Goal: Information Seeking & Learning: Compare options

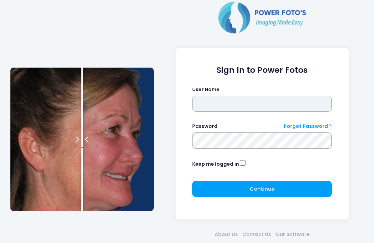
type input "**********"
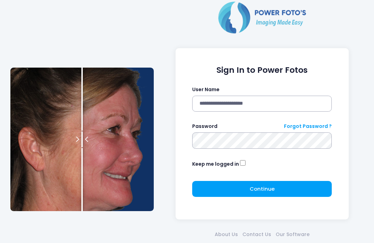
click button "submit" at bounding box center [0, 0] width 0 height 0
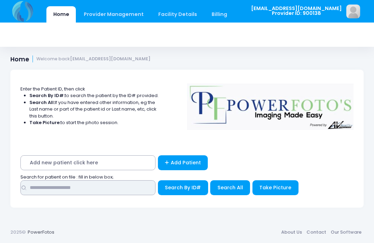
click at [126, 184] on input "text" at bounding box center [87, 187] width 135 height 15
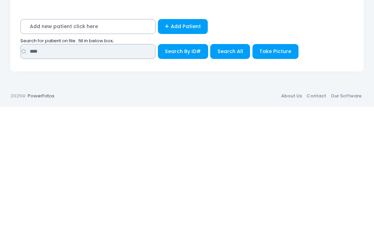
type input "****"
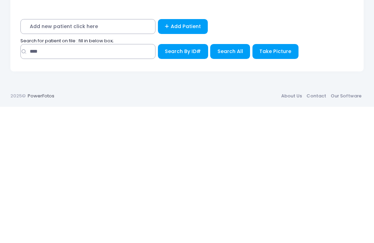
click at [232, 180] on button "Search All" at bounding box center [230, 187] width 40 height 15
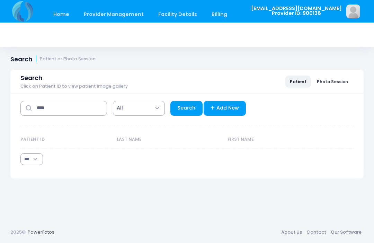
select select "***"
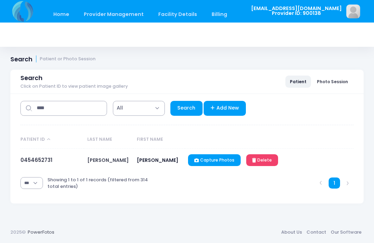
click at [45, 159] on link "0454652731" at bounding box center [36, 159] width 32 height 7
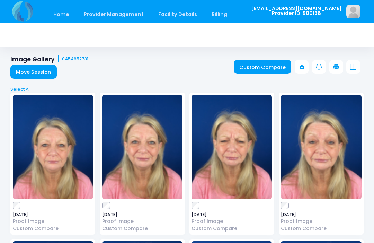
click at [266, 69] on link "Custom Compare" at bounding box center [263, 67] width 58 height 14
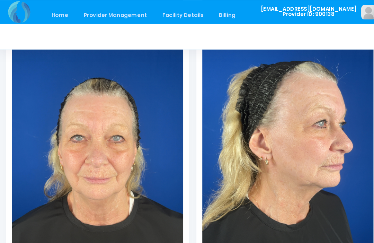
scroll to position [121, 0]
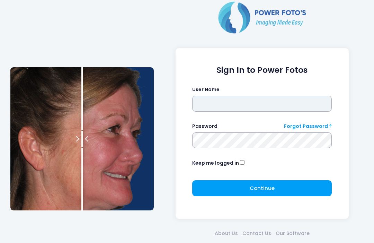
type input "**********"
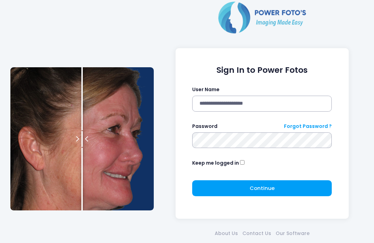
click button "submit" at bounding box center [0, 0] width 0 height 0
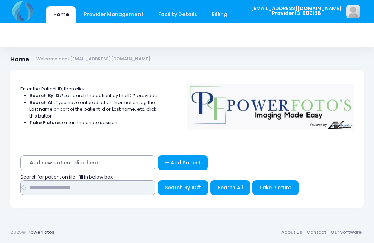
click at [99, 186] on input "text" at bounding box center [87, 187] width 135 height 15
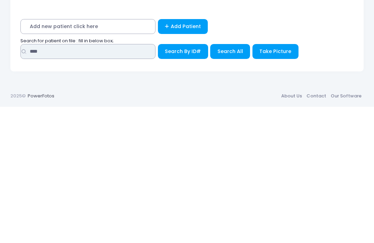
type input "****"
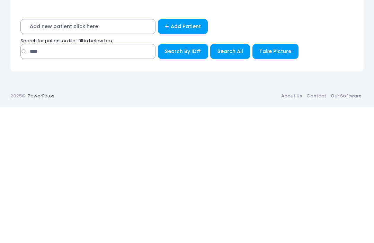
click at [234, 184] on span "Search All" at bounding box center [230, 187] width 26 height 7
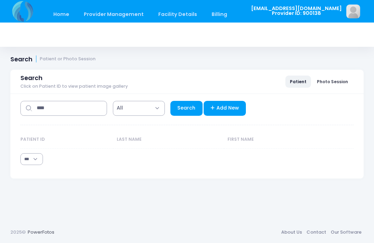
select select "***"
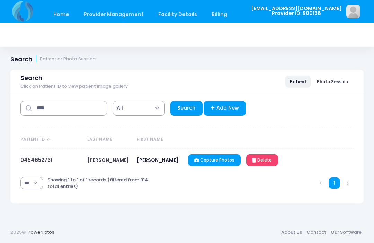
click at [41, 163] on link "0454652731" at bounding box center [36, 159] width 32 height 7
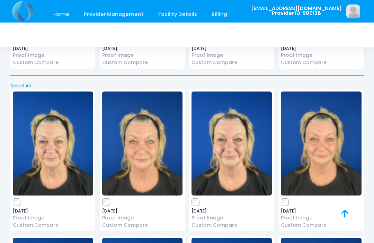
scroll to position [1715, 0]
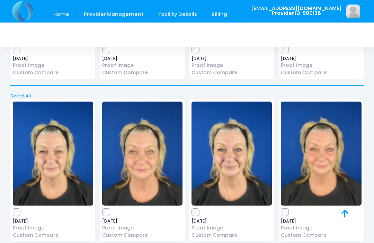
click at [110, 208] on label at bounding box center [142, 211] width 80 height 7
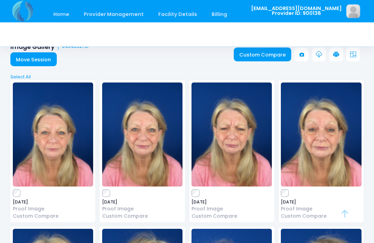
scroll to position [0, 0]
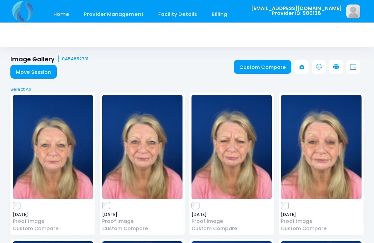
click at [259, 66] on link "Custom Compare" at bounding box center [263, 67] width 58 height 14
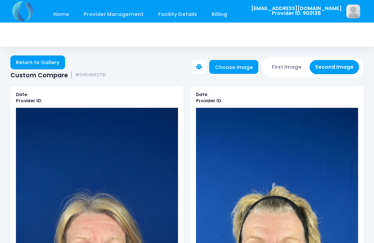
click at [287, 65] on button "First Image" at bounding box center [286, 67] width 41 height 14
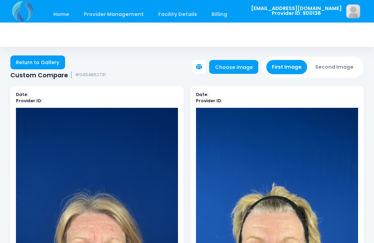
click at [240, 69] on link "Choose image" at bounding box center [233, 67] width 49 height 14
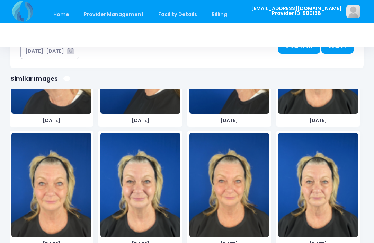
scroll to position [1202, 0]
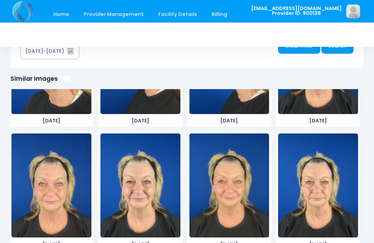
click at [62, 204] on img at bounding box center [51, 185] width 80 height 104
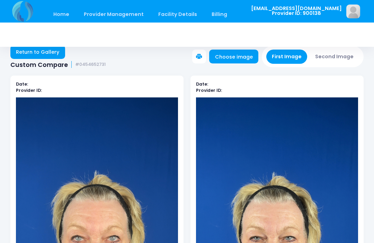
scroll to position [0, 0]
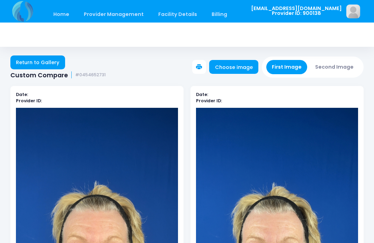
click at [341, 66] on button "Second Image" at bounding box center [335, 67] width 50 height 14
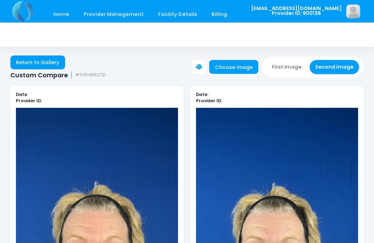
click at [243, 68] on link "Choose image" at bounding box center [233, 67] width 49 height 14
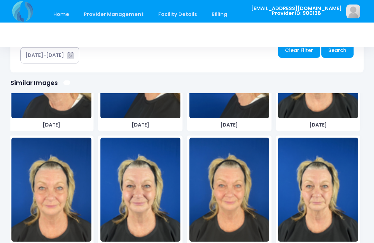
scroll to position [416, 0]
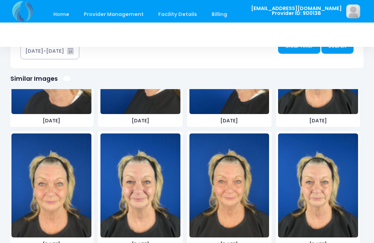
click at [53, 196] on img at bounding box center [51, 185] width 80 height 104
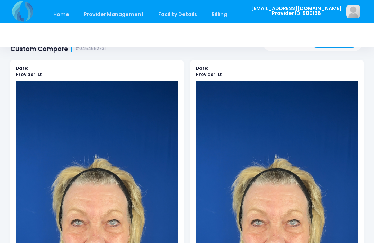
scroll to position [0, 0]
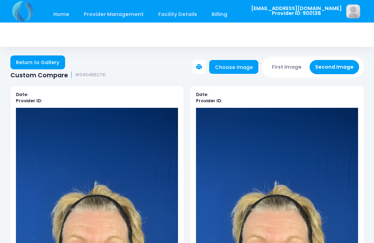
click at [289, 67] on button "First Image" at bounding box center [286, 67] width 41 height 14
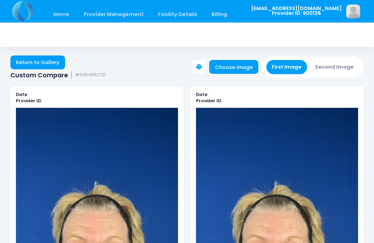
click at [243, 66] on link "Choose image" at bounding box center [233, 67] width 49 height 14
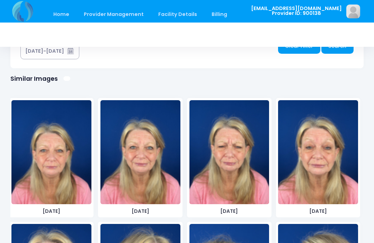
click at [59, 167] on img at bounding box center [51, 152] width 80 height 104
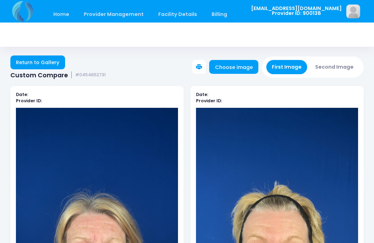
click at [291, 67] on button "First Image" at bounding box center [286, 67] width 41 height 14
click at [244, 72] on link "Choose image" at bounding box center [233, 67] width 49 height 14
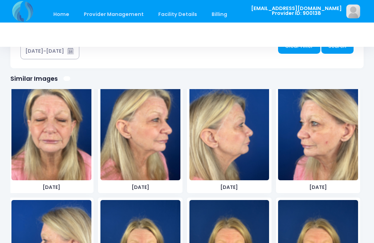
scroll to position [147, 0]
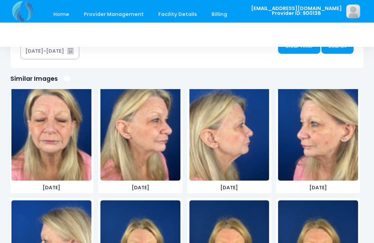
click at [143, 148] on img at bounding box center [140, 129] width 80 height 104
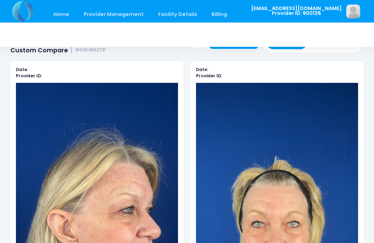
scroll to position [0, 0]
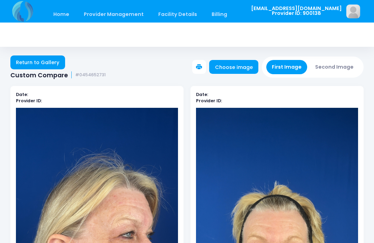
click at [338, 67] on button "Second Image" at bounding box center [335, 67] width 50 height 14
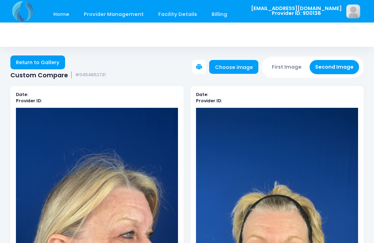
click at [242, 71] on link "Choose image" at bounding box center [233, 67] width 49 height 14
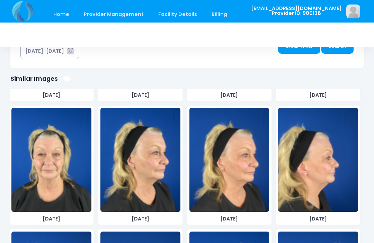
scroll to position [1335, 0]
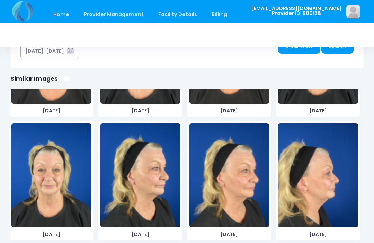
click at [231, 184] on img at bounding box center [229, 175] width 80 height 104
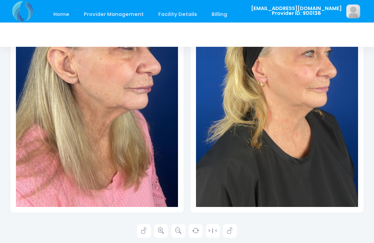
scroll to position [188, 0]
click at [164, 230] on icon at bounding box center [161, 231] width 6 height 6
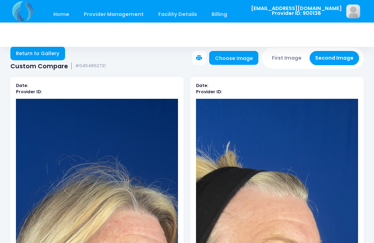
scroll to position [0, 0]
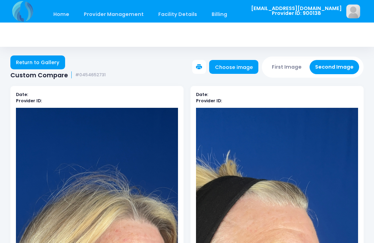
click at [299, 65] on button "First Image" at bounding box center [286, 67] width 41 height 14
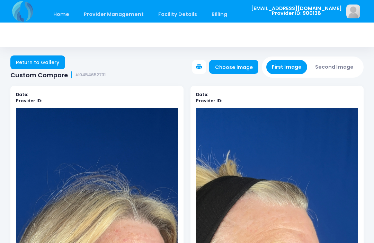
click at [234, 71] on link "Choose image" at bounding box center [233, 67] width 49 height 14
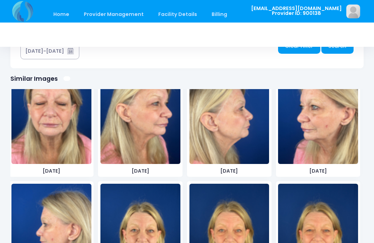
scroll to position [163, 0]
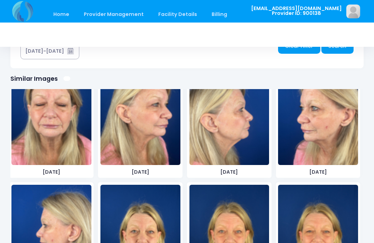
click at [237, 140] on img at bounding box center [229, 113] width 80 height 104
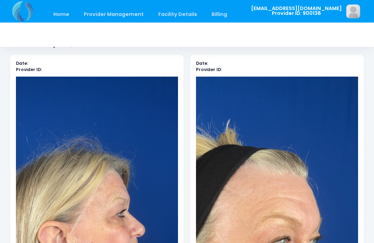
scroll to position [0, 0]
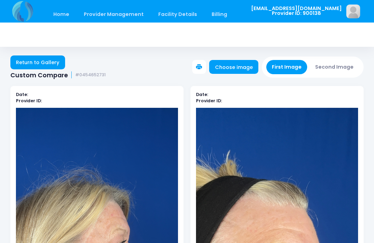
click at [335, 67] on button "Second Image" at bounding box center [335, 67] width 50 height 14
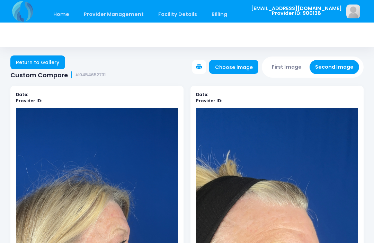
click at [245, 65] on link "Choose image" at bounding box center [233, 67] width 49 height 14
click at [333, 68] on button "Second Image" at bounding box center [335, 67] width 50 height 14
click at [241, 68] on link "Choose image" at bounding box center [233, 67] width 49 height 14
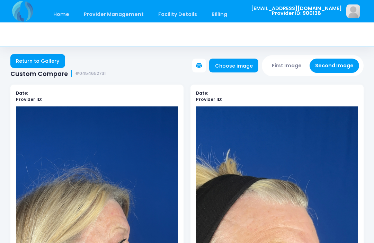
click at [245, 64] on link "Choose image" at bounding box center [233, 66] width 49 height 14
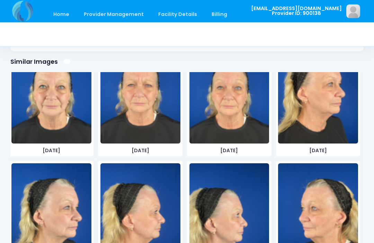
scroll to position [909, 0]
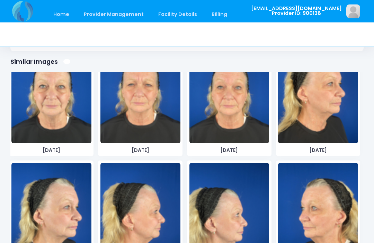
click at [152, 211] on img at bounding box center [140, 215] width 80 height 104
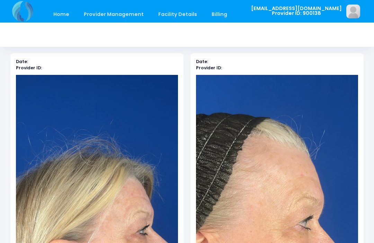
scroll to position [0, 0]
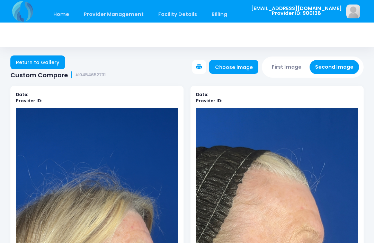
click at [291, 68] on button "First Image" at bounding box center [286, 67] width 41 height 14
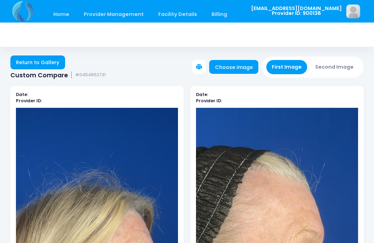
click at [288, 67] on button "First Image" at bounding box center [286, 67] width 41 height 14
click at [238, 68] on link "Choose image" at bounding box center [233, 67] width 49 height 14
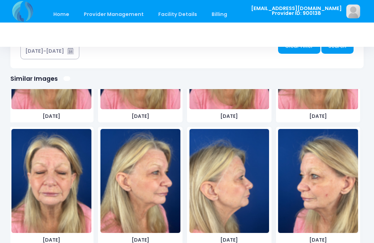
scroll to position [96, 0]
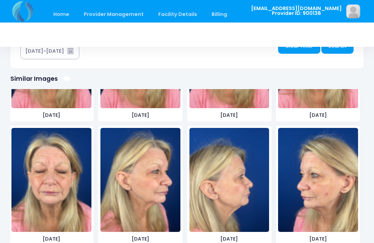
click at [319, 190] on img at bounding box center [318, 180] width 80 height 104
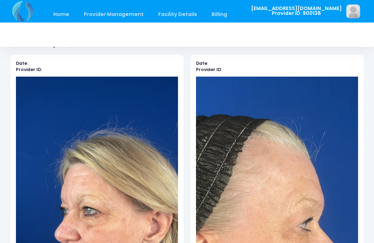
scroll to position [0, 0]
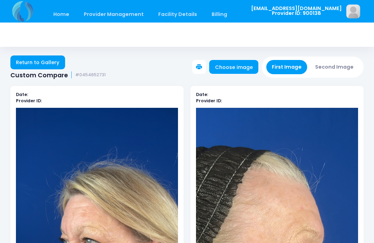
click at [338, 68] on button "Second Image" at bounding box center [335, 67] width 50 height 14
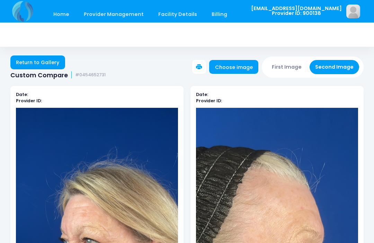
click at [237, 69] on link "Choose image" at bounding box center [233, 67] width 49 height 14
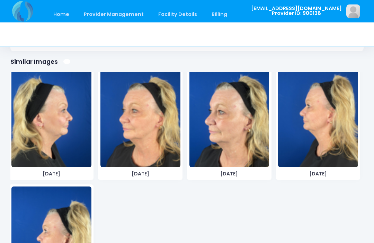
scroll to position [1503, 0]
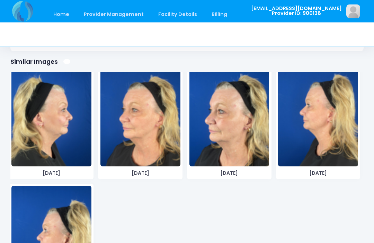
click at [149, 124] on img at bounding box center [140, 115] width 80 height 104
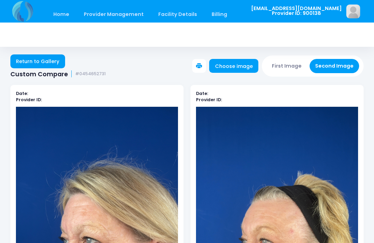
scroll to position [0, 0]
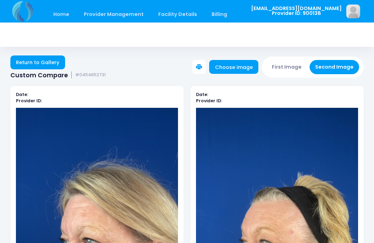
click at [284, 60] on button "First Image" at bounding box center [286, 67] width 41 height 14
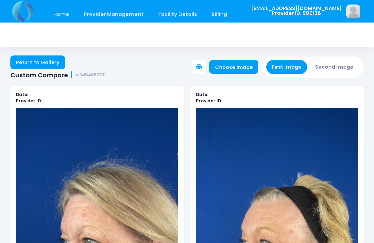
click at [289, 65] on button "First Image" at bounding box center [286, 67] width 41 height 14
click at [241, 71] on link "Choose image" at bounding box center [233, 67] width 49 height 14
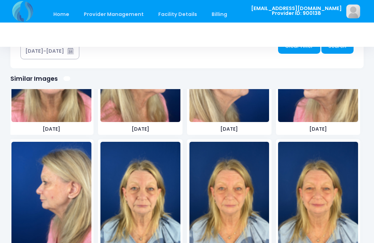
scroll to position [197, 0]
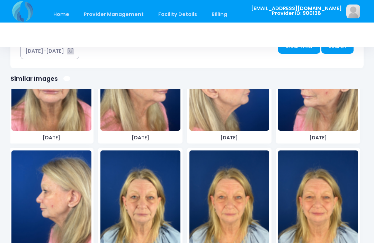
click at [53, 198] on img at bounding box center [51, 202] width 80 height 104
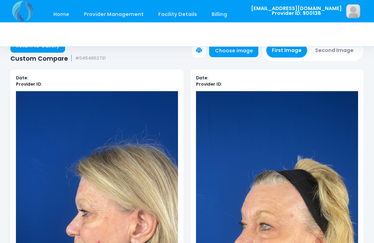
scroll to position [0, 0]
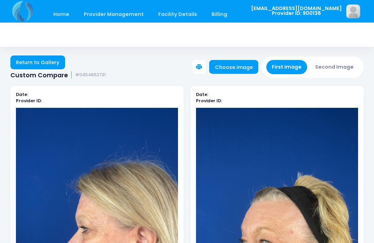
click at [338, 65] on button "Second Image" at bounding box center [335, 67] width 50 height 14
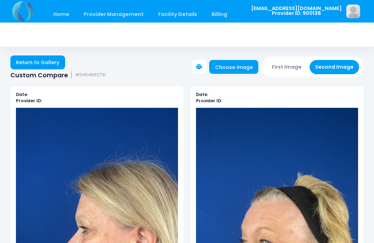
click at [246, 67] on link "Choose image" at bounding box center [233, 67] width 49 height 14
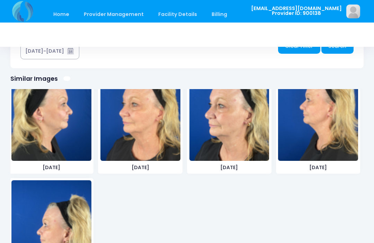
scroll to position [1520, 0]
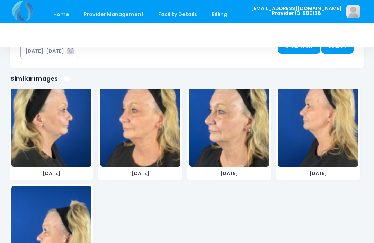
click at [324, 129] on img at bounding box center [318, 115] width 80 height 104
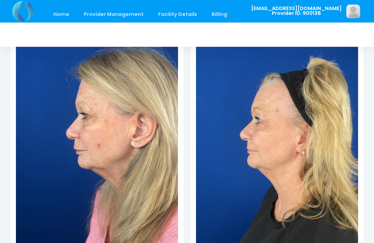
scroll to position [113, 0]
